Goal: Task Accomplishment & Management: Use online tool/utility

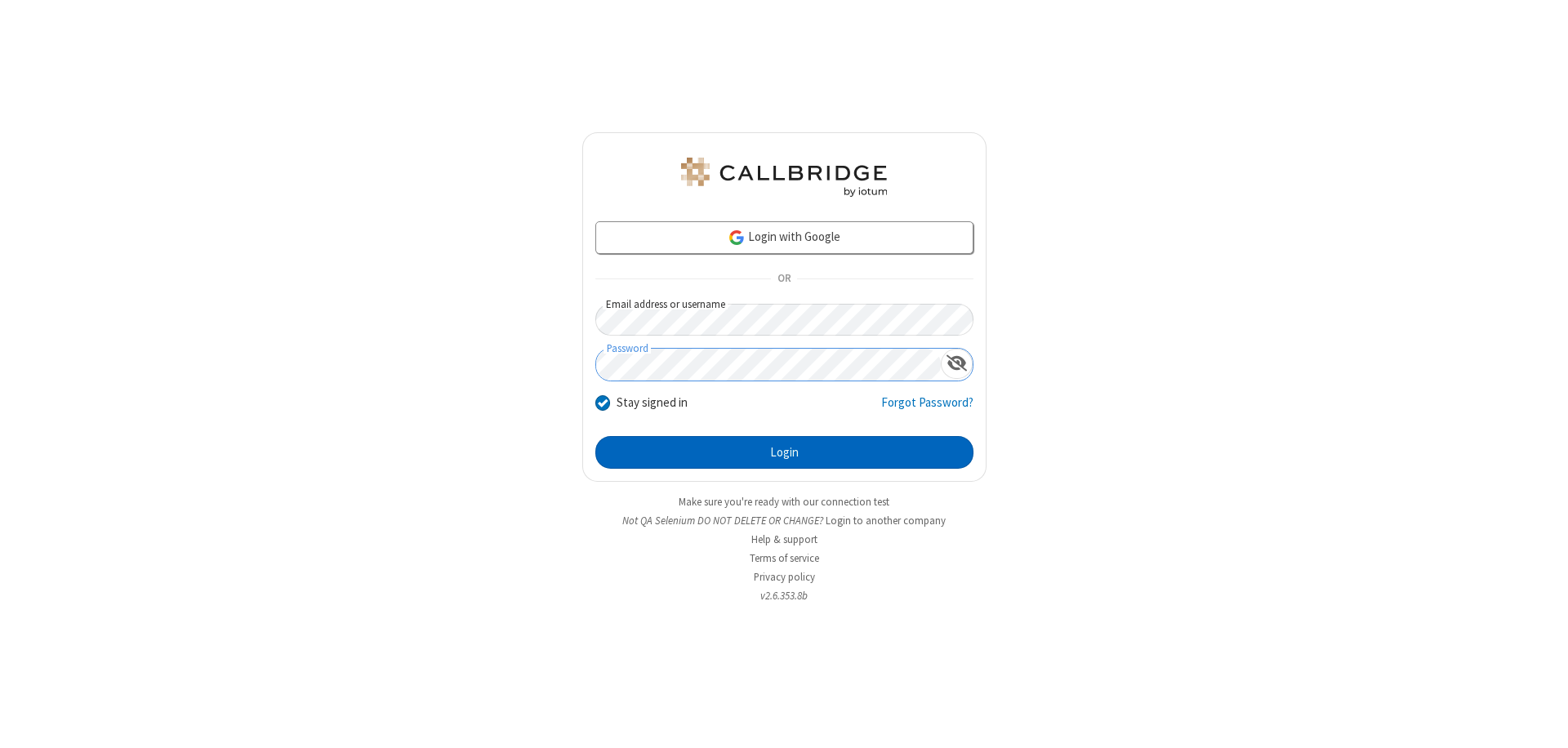
click at [784, 452] on button "Login" at bounding box center [784, 452] width 378 height 33
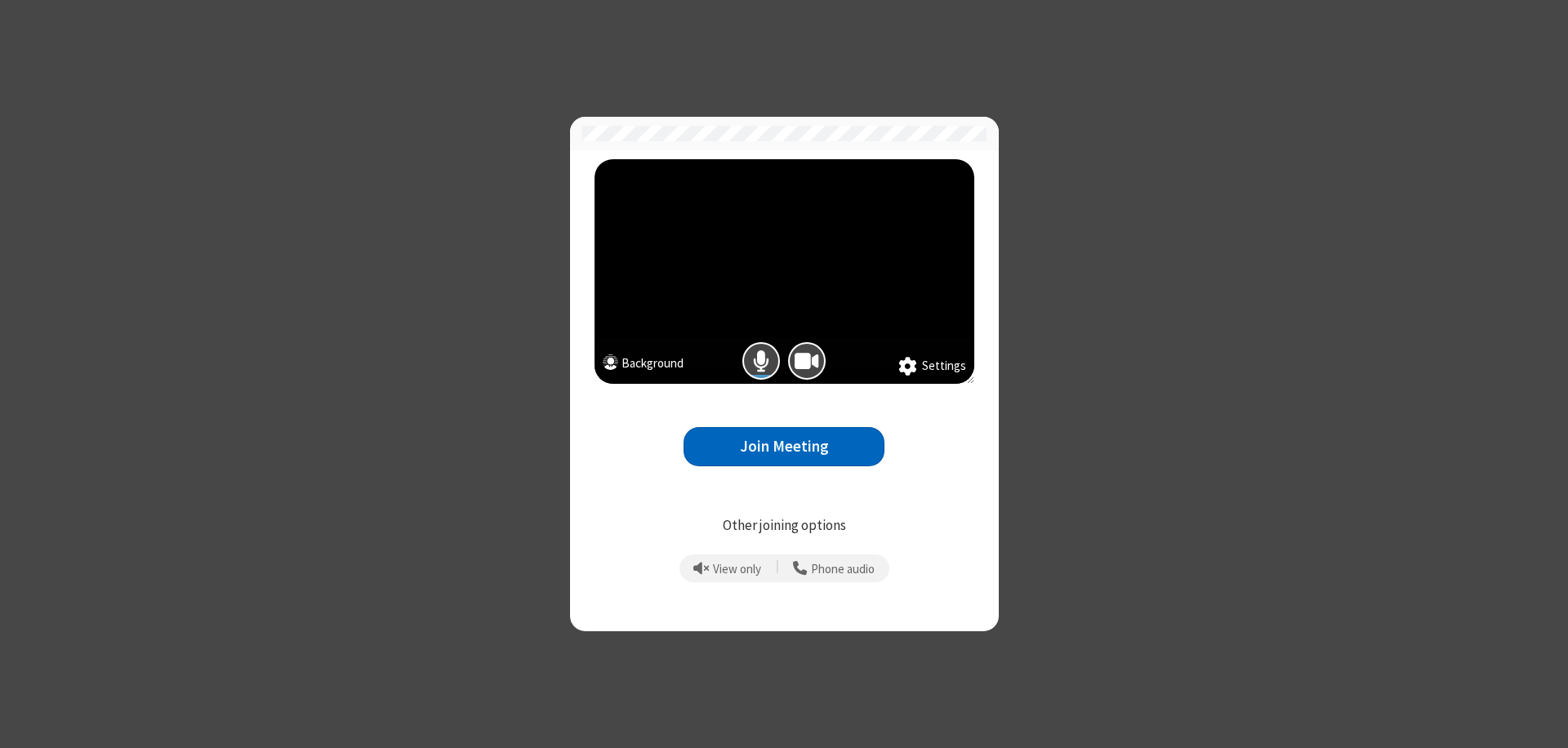
click at [784, 446] on button "Join Meeting" at bounding box center [784, 447] width 201 height 40
